Goal: Transaction & Acquisition: Purchase product/service

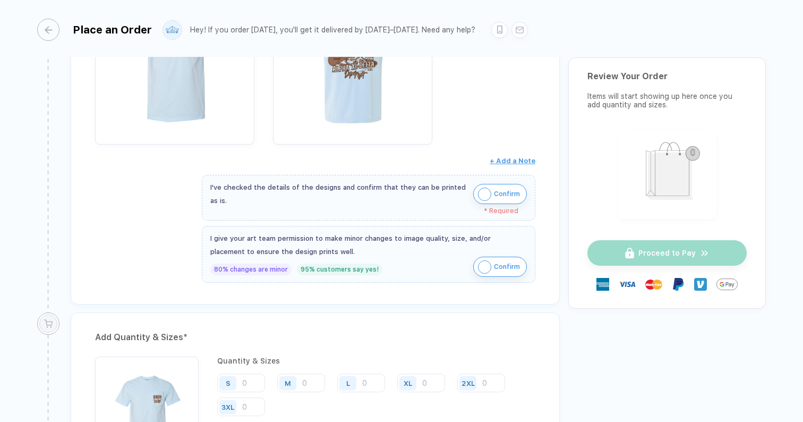
scroll to position [311, 0]
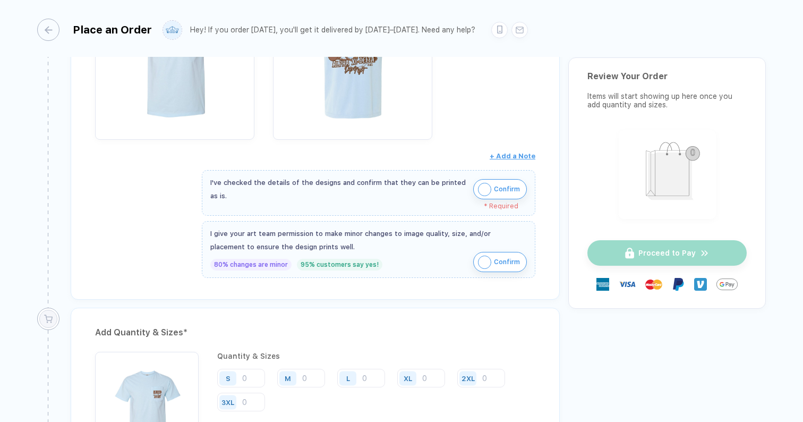
click at [482, 190] on img "button" at bounding box center [484, 189] width 13 height 13
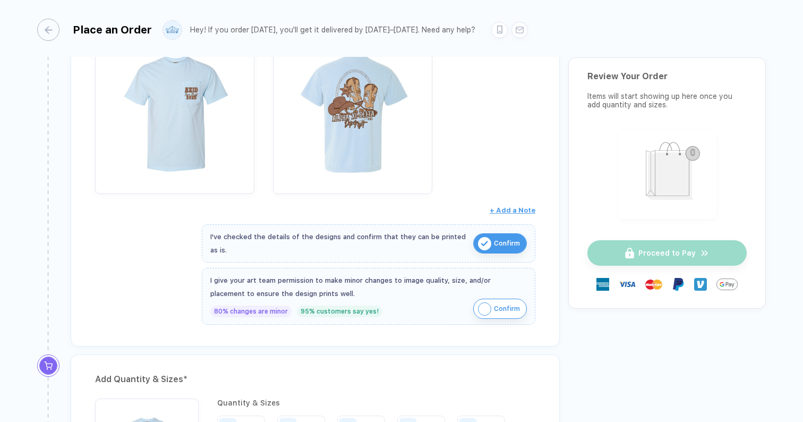
scroll to position [246, 0]
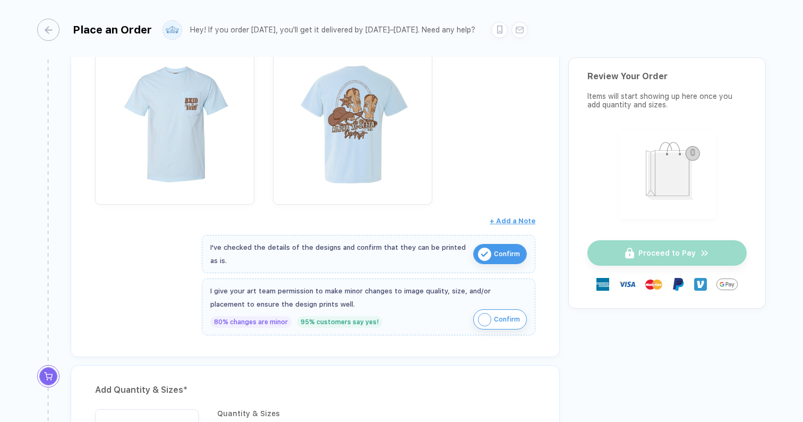
click at [481, 319] on img "button" at bounding box center [484, 319] width 13 height 13
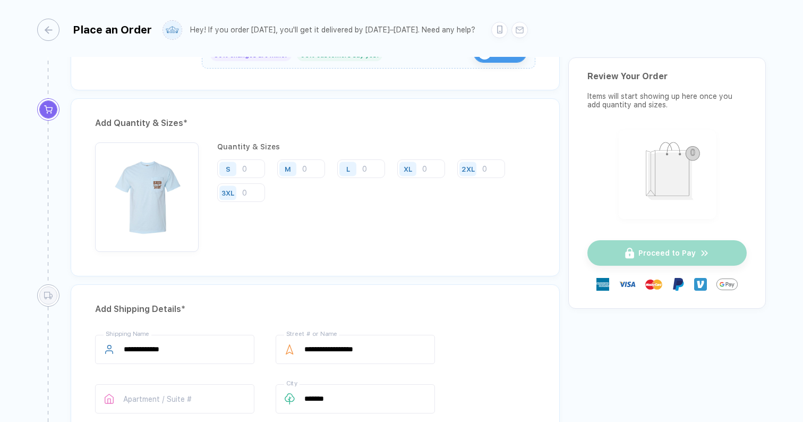
scroll to position [518, 0]
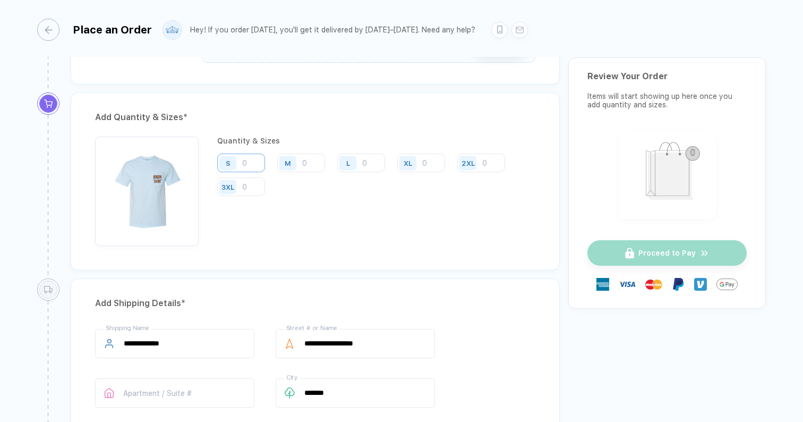
click at [246, 159] on input "number" at bounding box center [241, 163] width 48 height 19
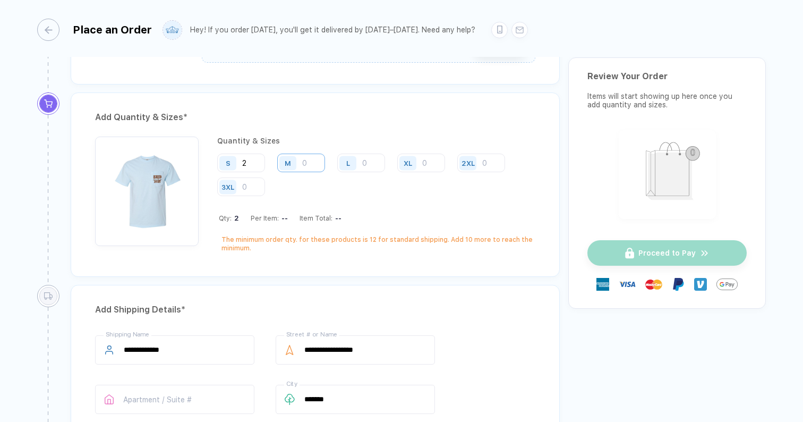
type input "2"
click at [307, 162] on input "number" at bounding box center [301, 163] width 48 height 19
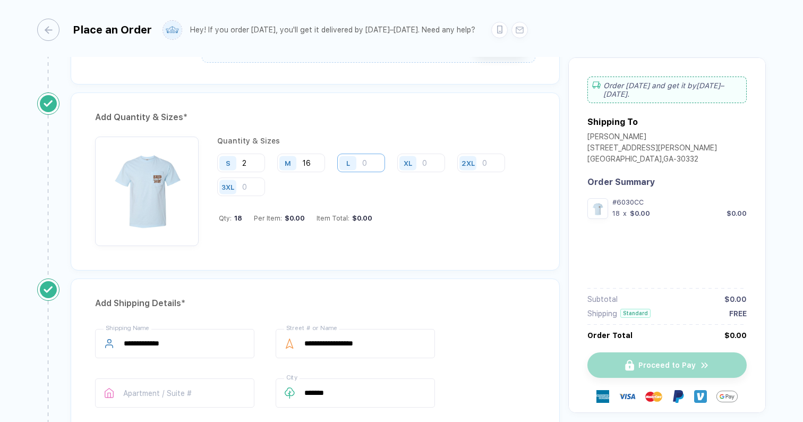
type input "16"
click at [369, 159] on input "number" at bounding box center [361, 163] width 48 height 19
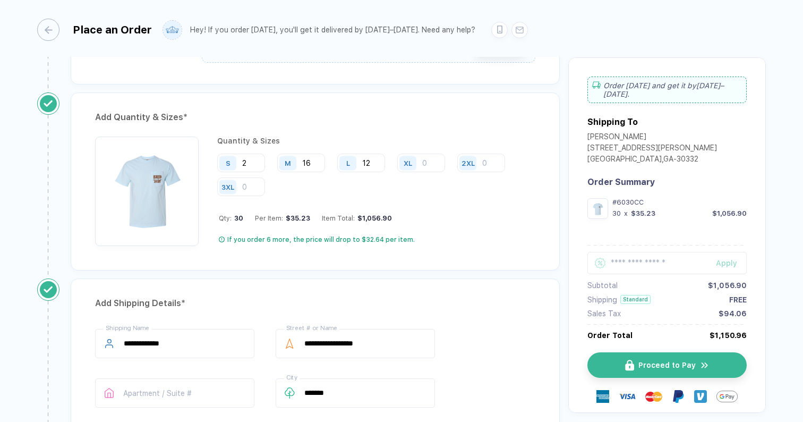
type input "12"
click at [311, 274] on div "Add Quantity & Sizes * Quantity & Sizes S 2 M 16 L 12 XL 2XL 3XL Qty: 30 Per It…" at bounding box center [316, 185] width 506 height 186
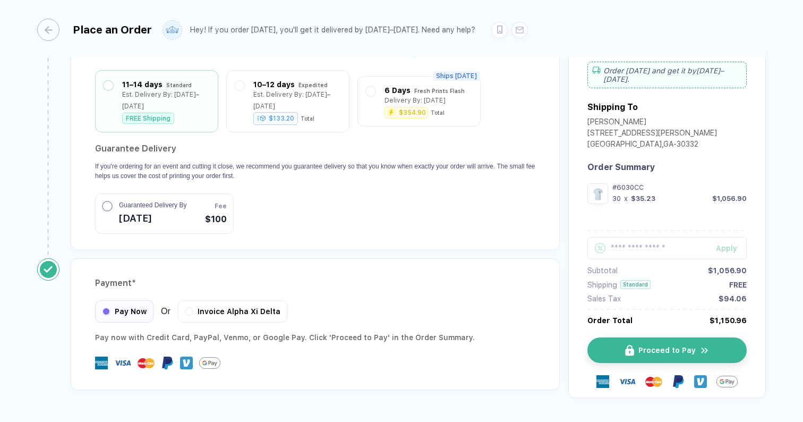
scroll to position [975, 0]
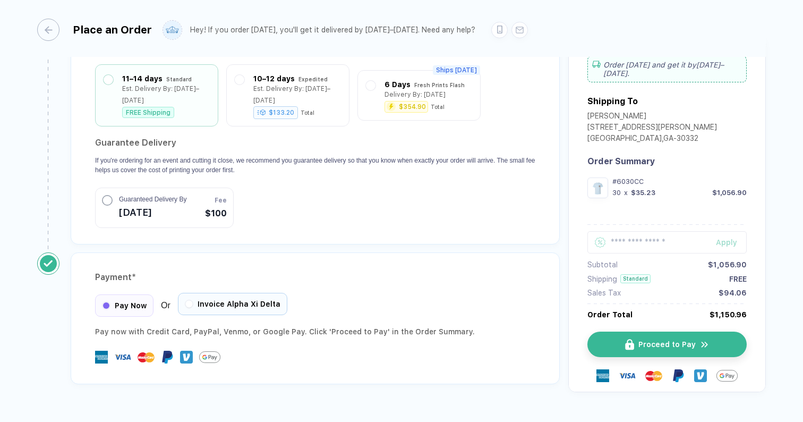
click at [190, 301] on button "button" at bounding box center [189, 304] width 6 height 6
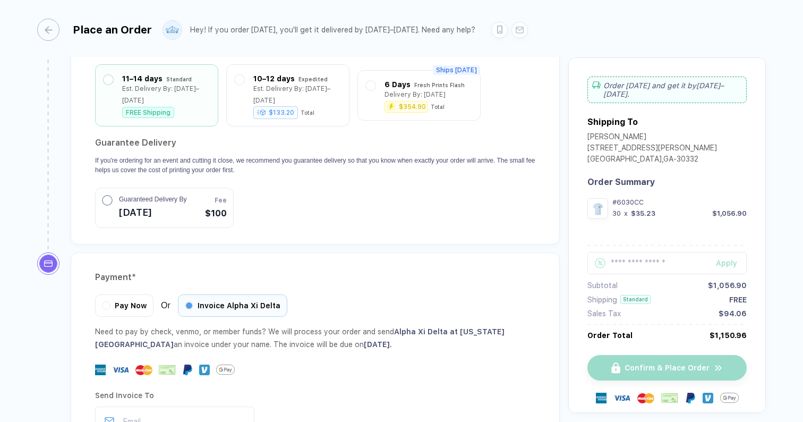
scroll to position [1094, 0]
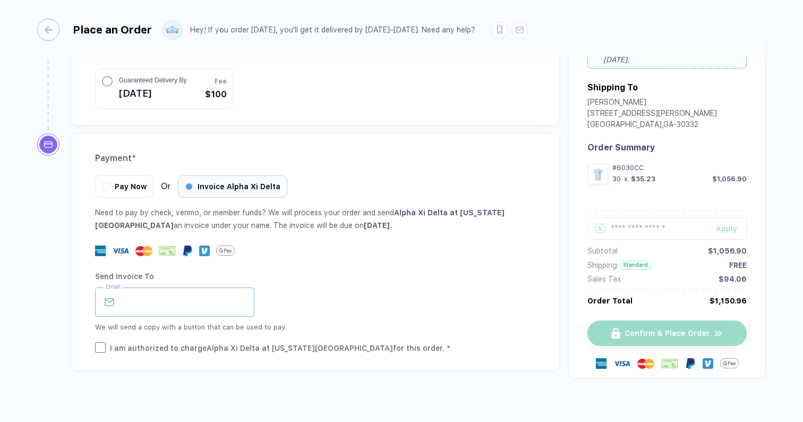
click at [199, 287] on input "email" at bounding box center [174, 301] width 159 height 29
type input "**********"
type input "**"
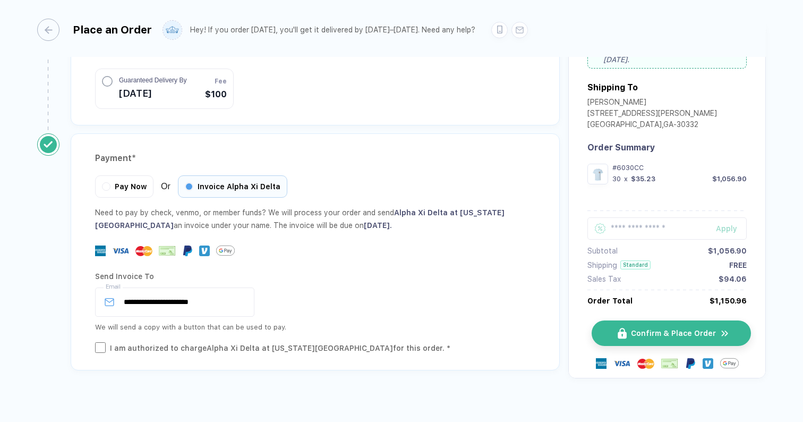
click at [650, 329] on span "Confirm & Place Order" at bounding box center [673, 333] width 85 height 8
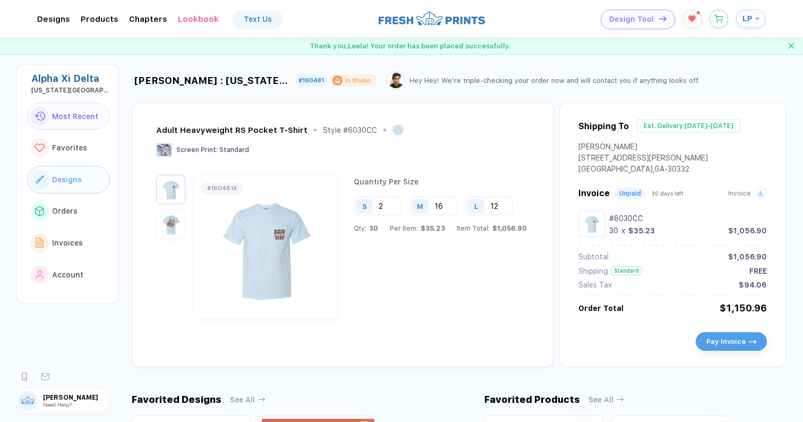
click at [80, 177] on button "Designs" at bounding box center [68, 180] width 83 height 28
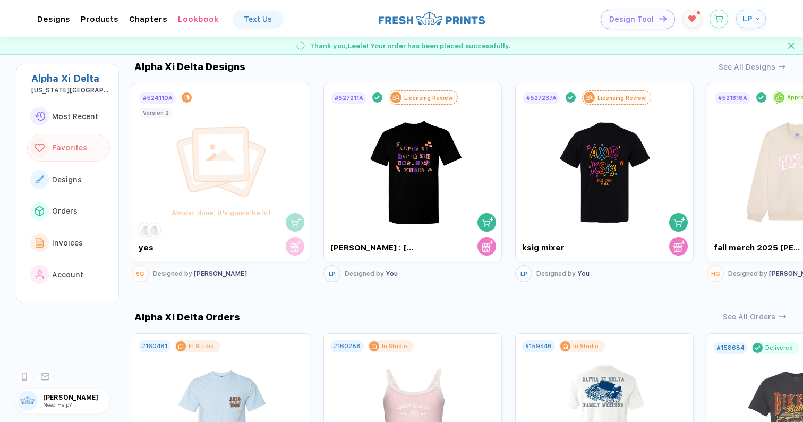
scroll to position [671, 0]
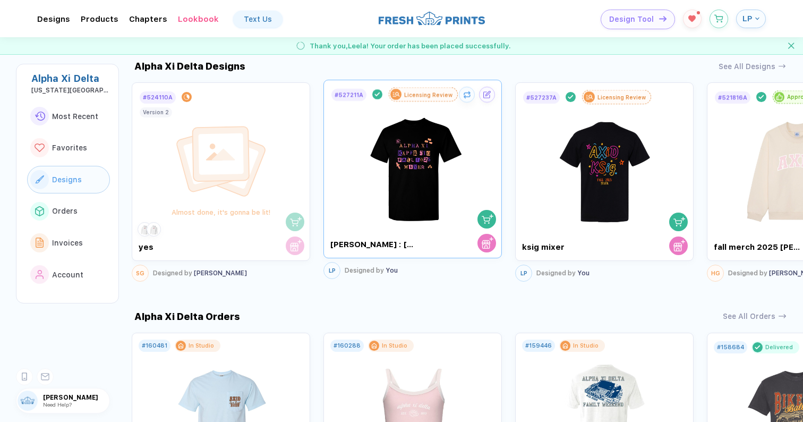
click at [442, 177] on img at bounding box center [413, 164] width 120 height 125
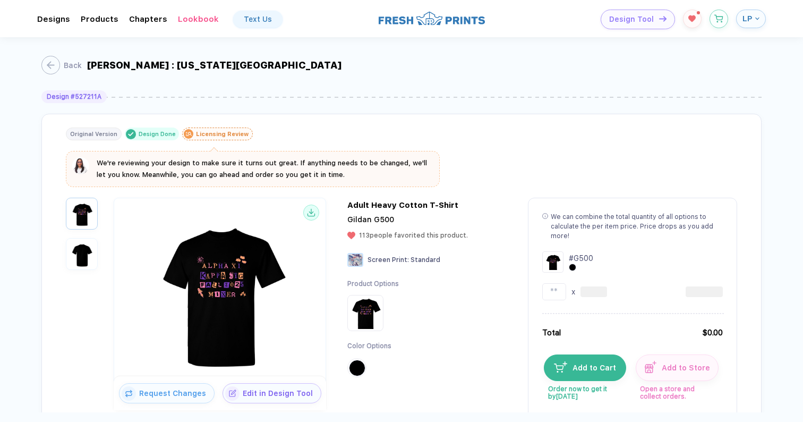
scroll to position [88, 0]
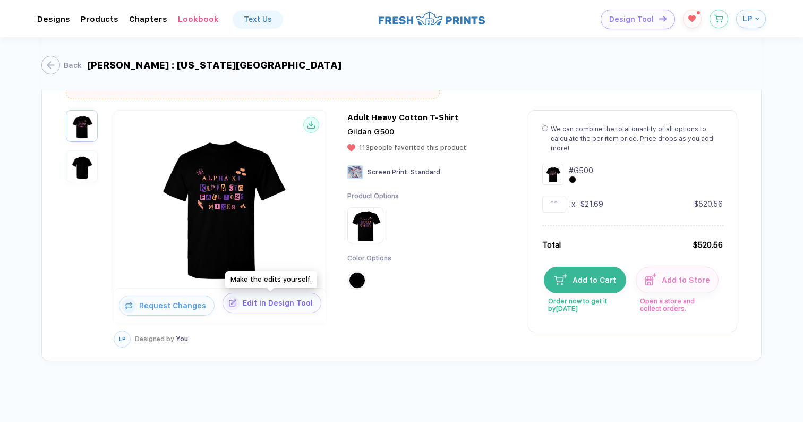
click at [290, 305] on span "Edit in Design Tool" at bounding box center [280, 303] width 81 height 8
